Goal: Task Accomplishment & Management: Manage account settings

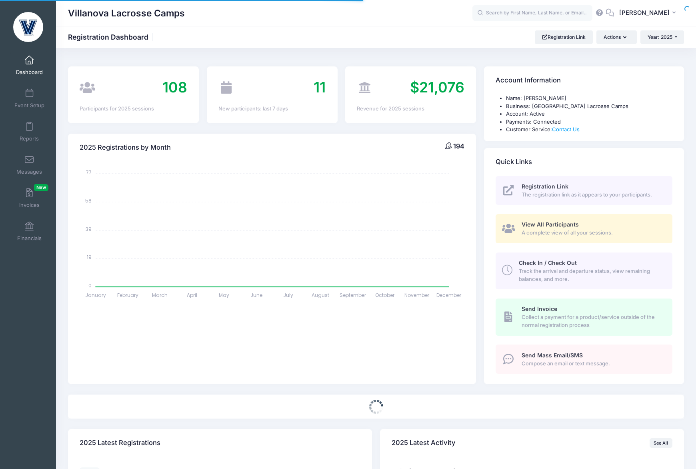
select select
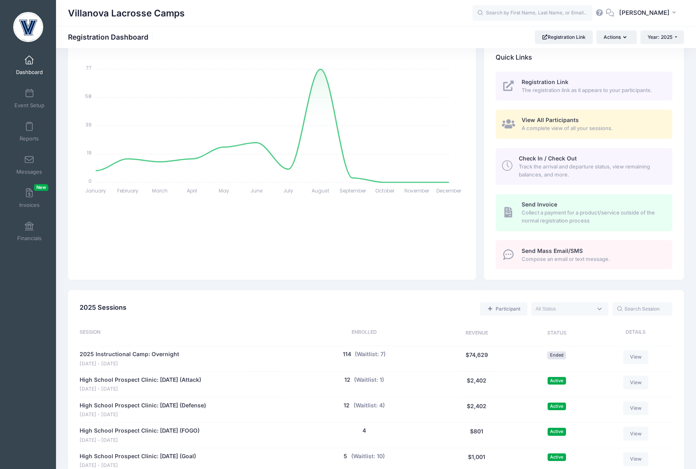
scroll to position [286, 0]
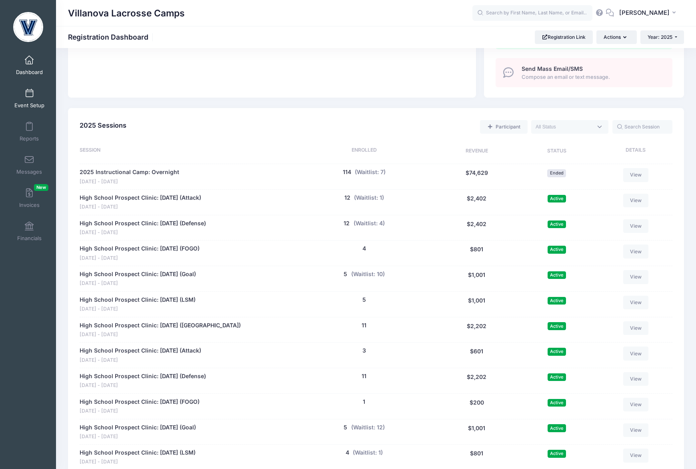
click at [29, 97] on span at bounding box center [29, 93] width 0 height 9
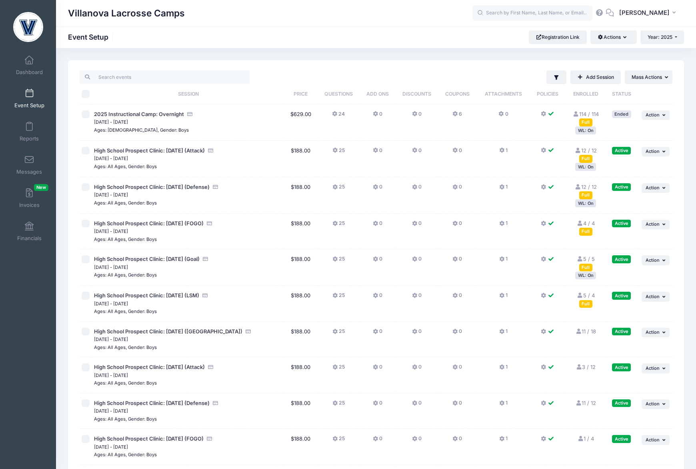
click at [586, 168] on div "WL: On" at bounding box center [585, 167] width 21 height 8
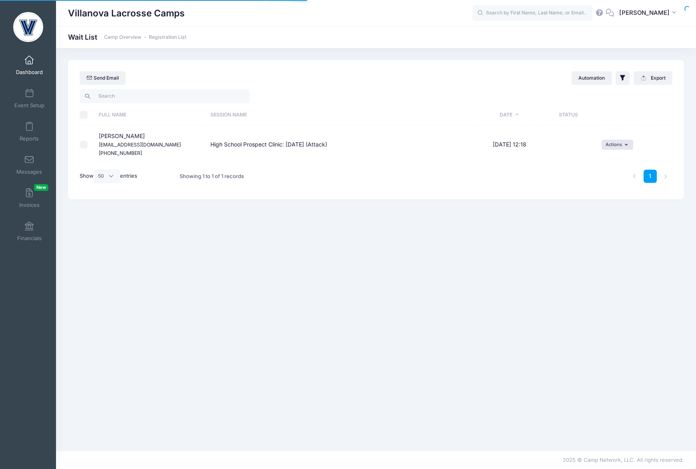
select select "50"
drag, startPoint x: 142, startPoint y: 139, endPoint x: 95, endPoint y: 138, distance: 47.6
click at [95, 138] on td "Zander Boland boland42@gmail.com (216) 406-2403" at bounding box center [151, 145] width 112 height 38
copy span "Zander Boland"
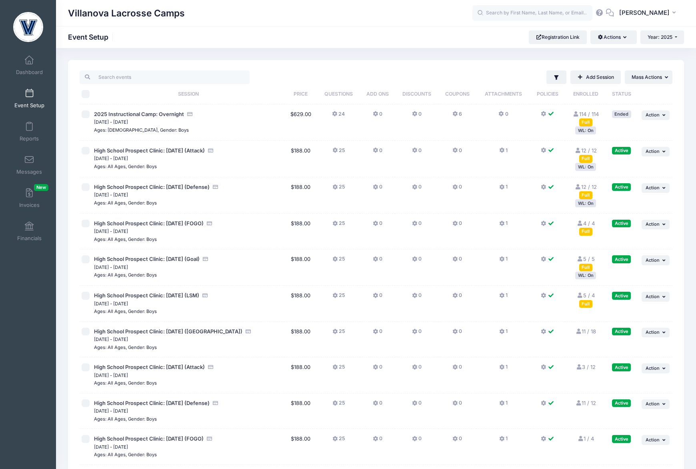
click at [583, 200] on div "WL: On" at bounding box center [585, 203] width 21 height 8
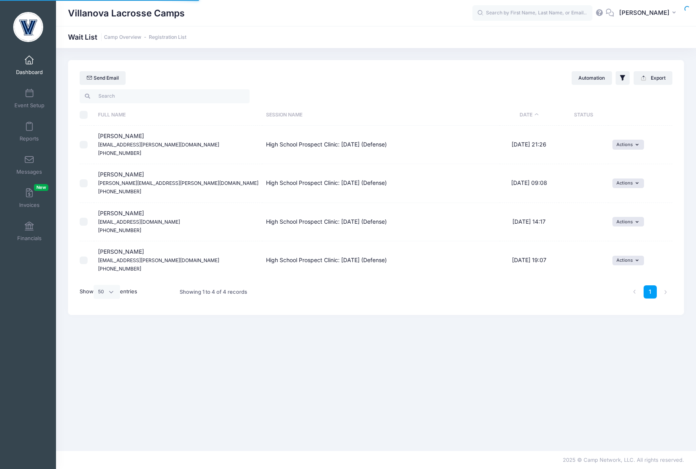
select select "50"
click at [395, 312] on div "Full Name Session Name Date Status Full Name Email Phone ID Comments Status Vic…" at bounding box center [376, 201] width 616 height 227
